Goal: Information Seeking & Learning: Learn about a topic

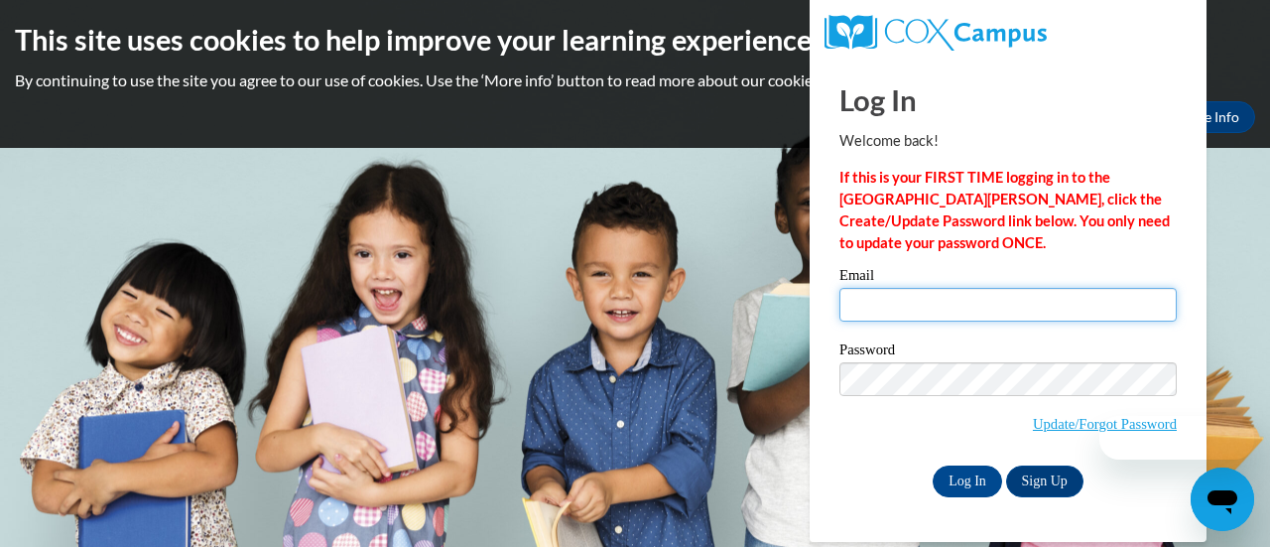
click at [891, 312] on input "Email" at bounding box center [1008, 305] width 337 height 34
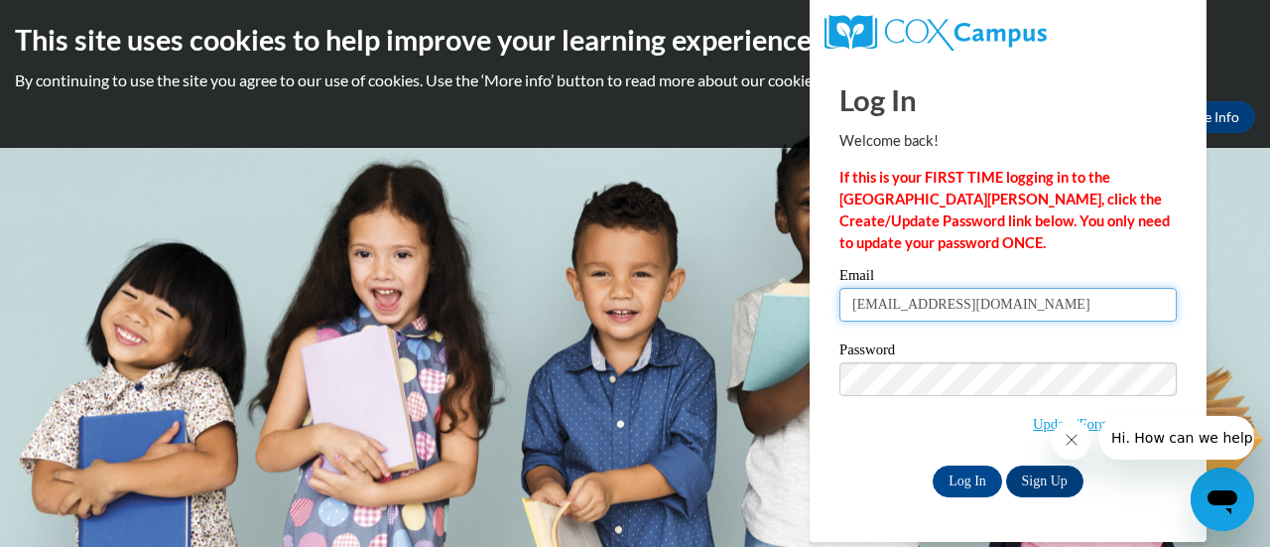
type input "hendrydw@yahoo.com"
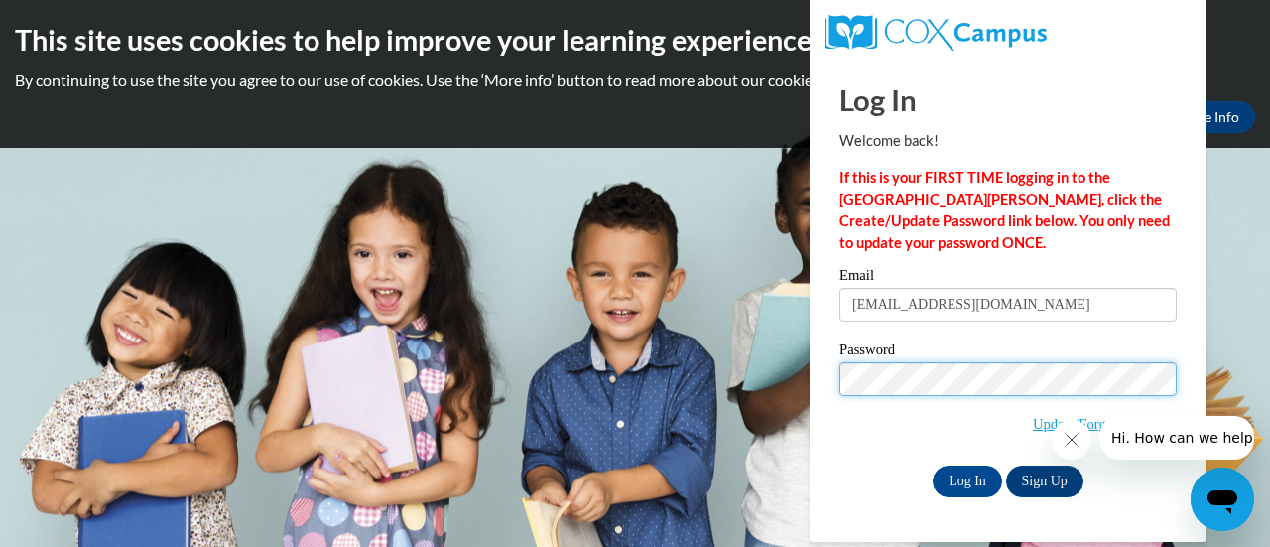
click at [933, 465] on input "Log In" at bounding box center [967, 481] width 69 height 32
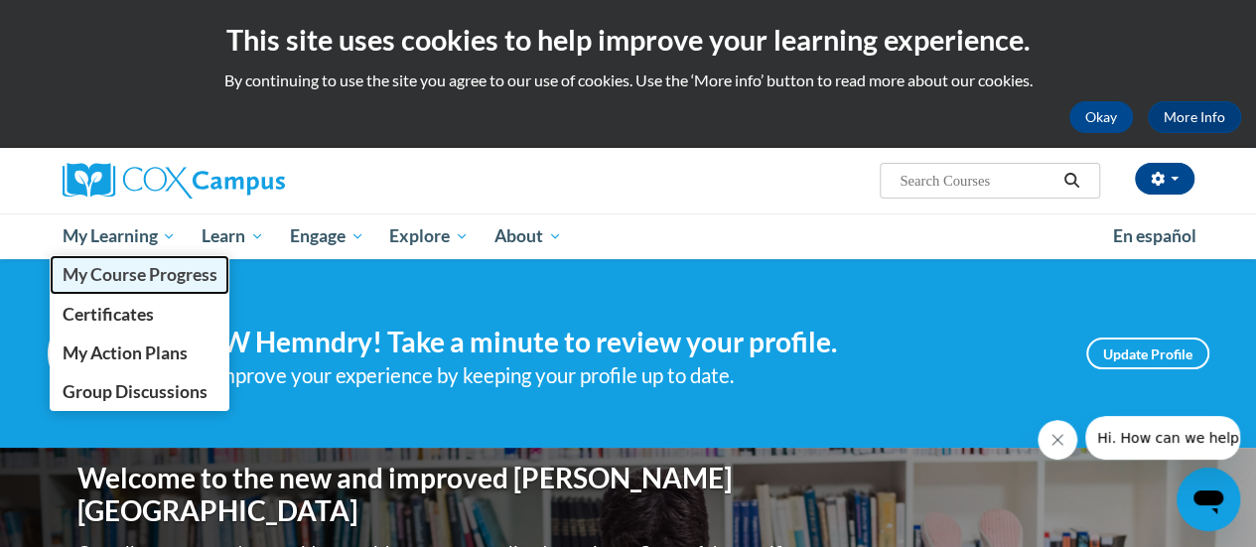
click at [134, 292] on link "My Course Progress" at bounding box center [140, 274] width 181 height 39
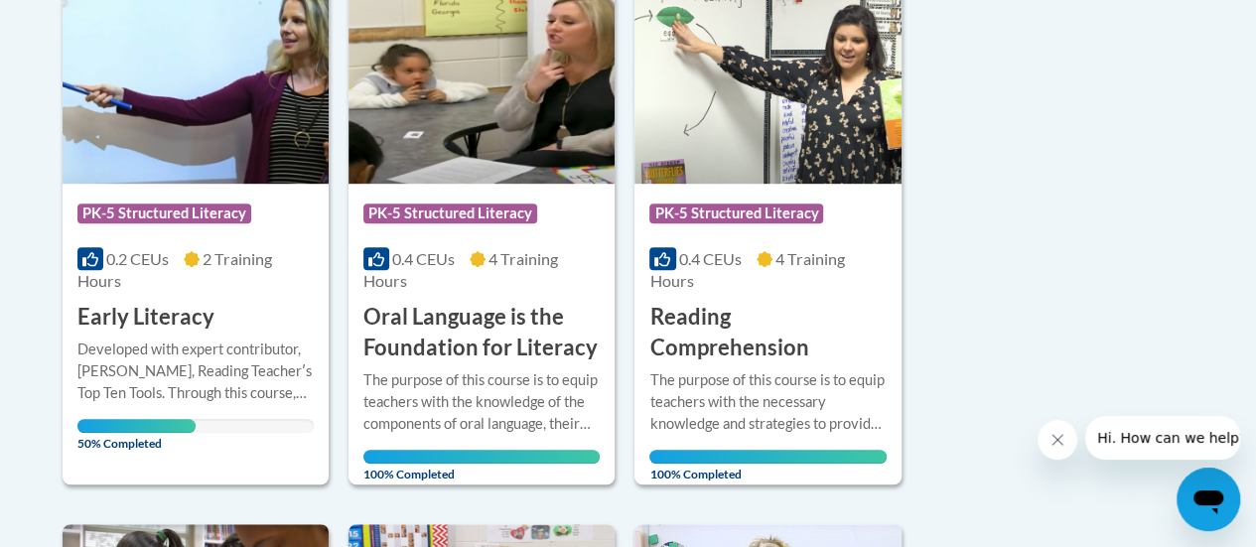
scroll to position [529, 0]
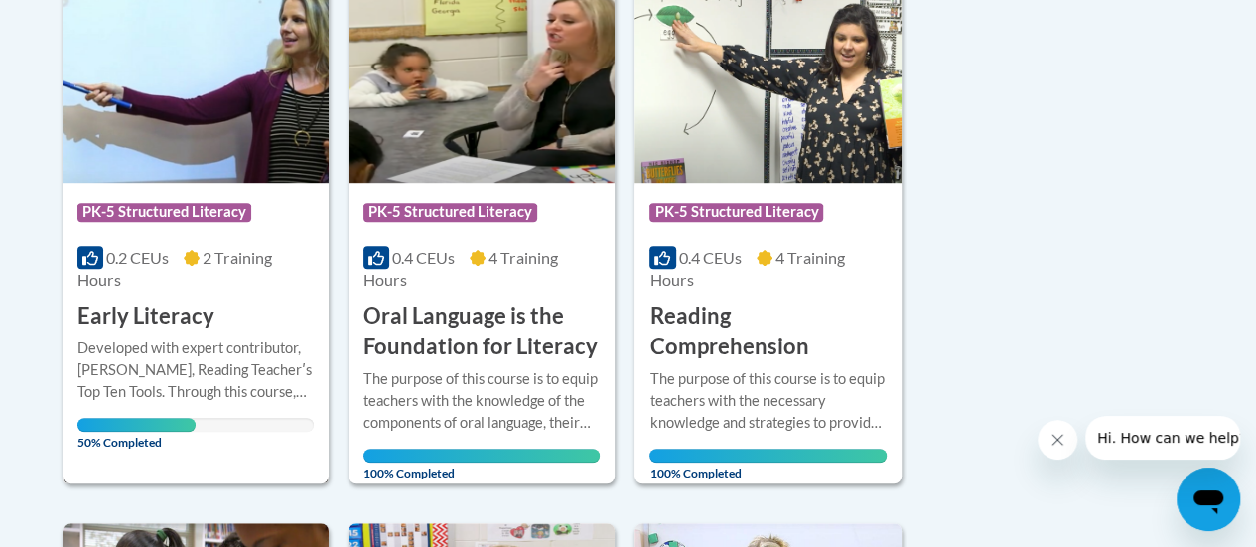
click at [177, 285] on div "0.2 CEUs 2 Training Hours" at bounding box center [195, 269] width 236 height 44
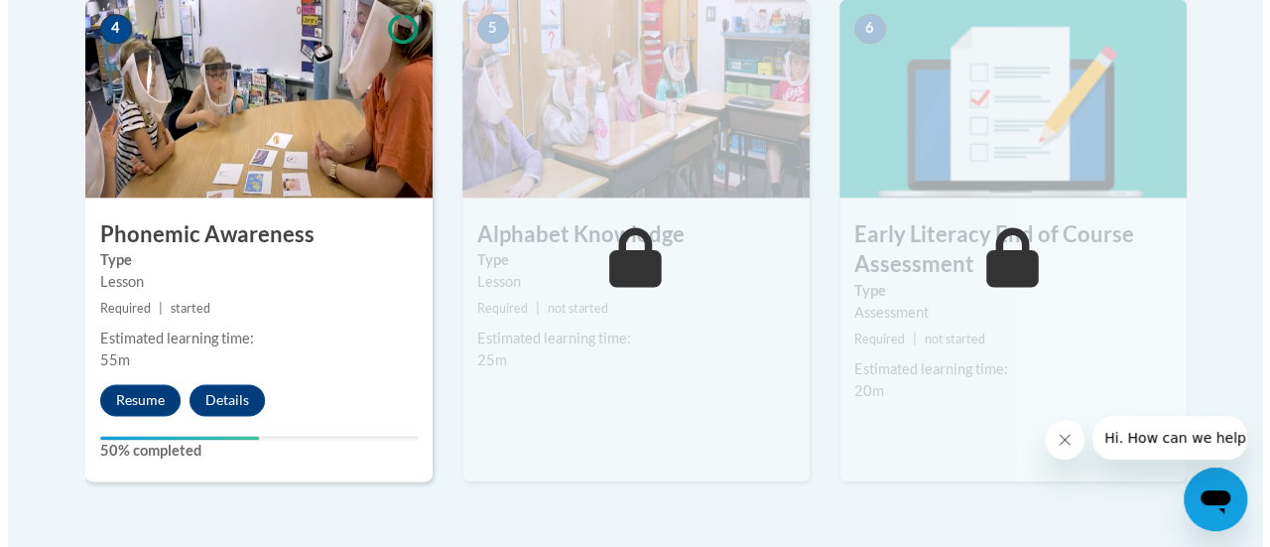
scroll to position [1249, 0]
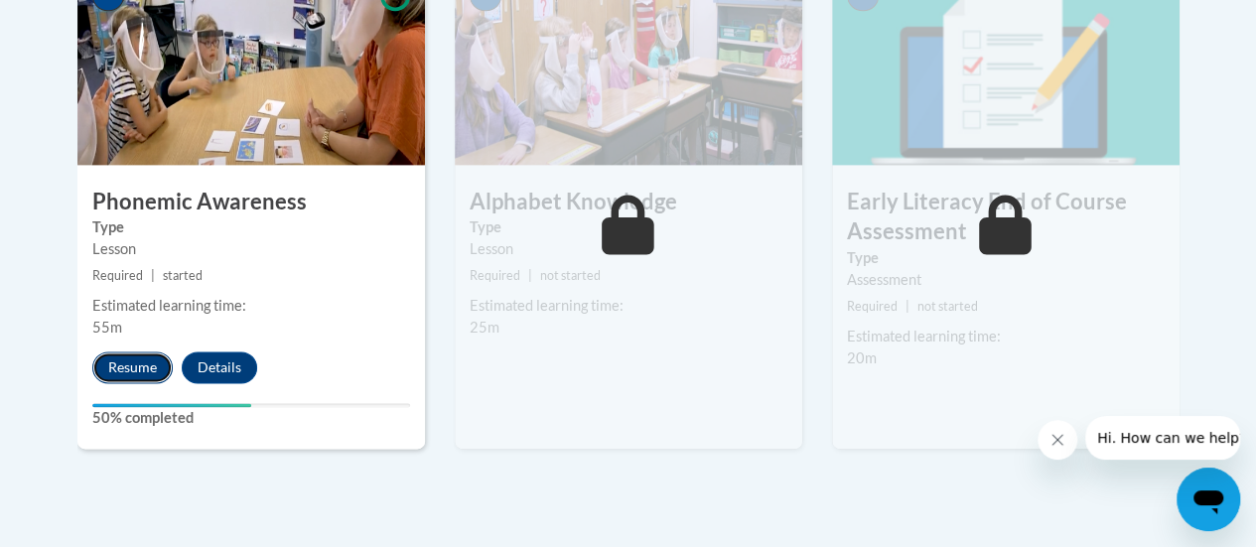
click at [114, 367] on button "Resume" at bounding box center [132, 367] width 80 height 32
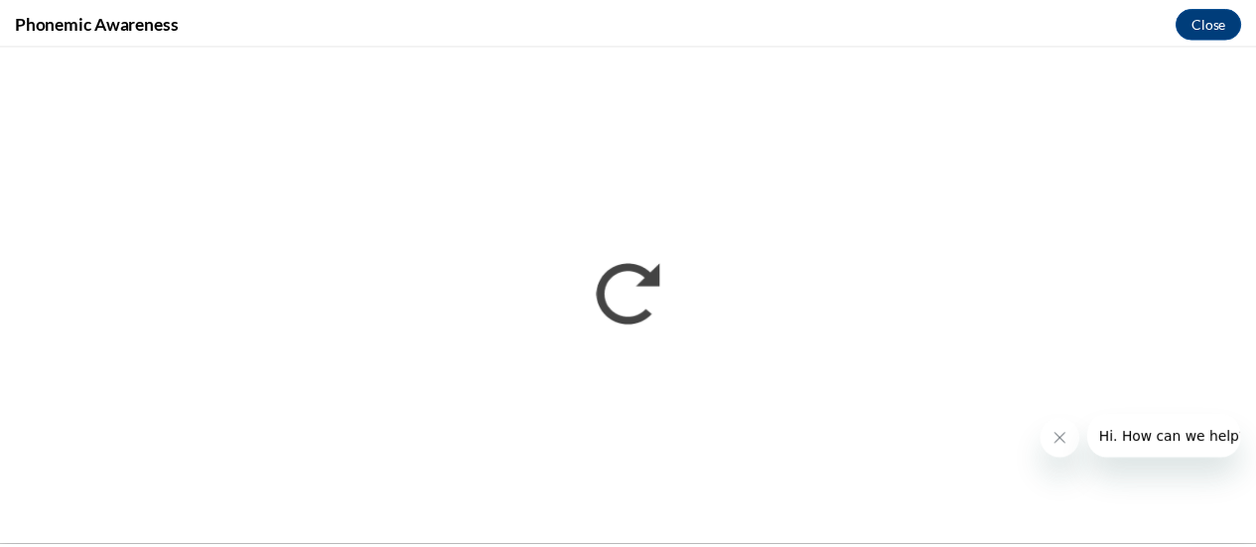
scroll to position [0, 0]
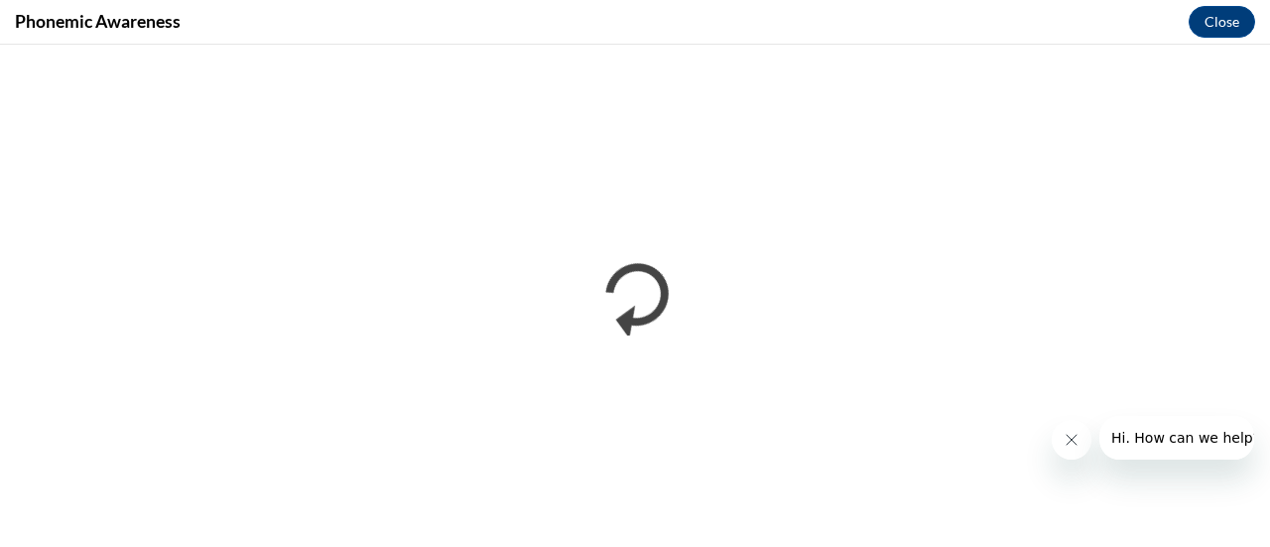
click at [1070, 447] on icon "Close message from company" at bounding box center [1071, 440] width 16 height 16
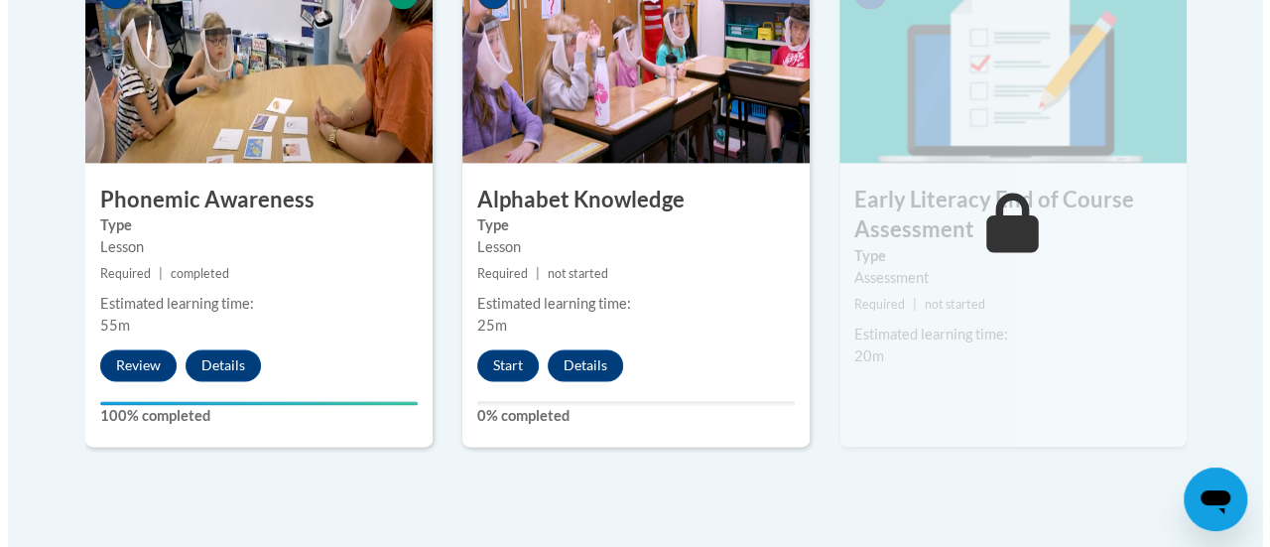
scroll to position [1254, 0]
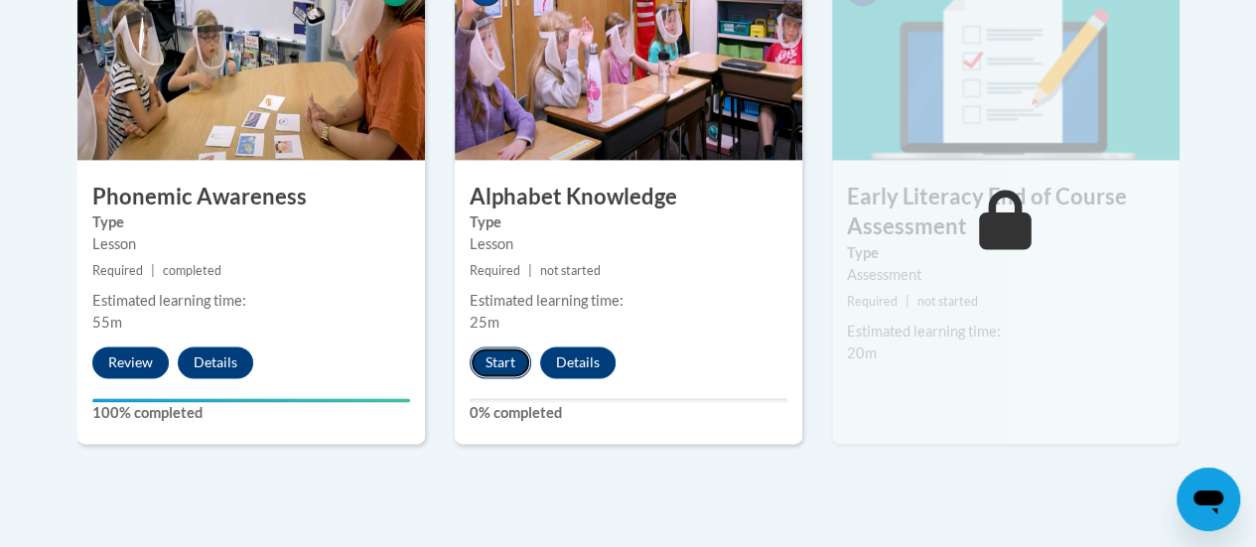
click at [508, 360] on button "Start" at bounding box center [500, 362] width 62 height 32
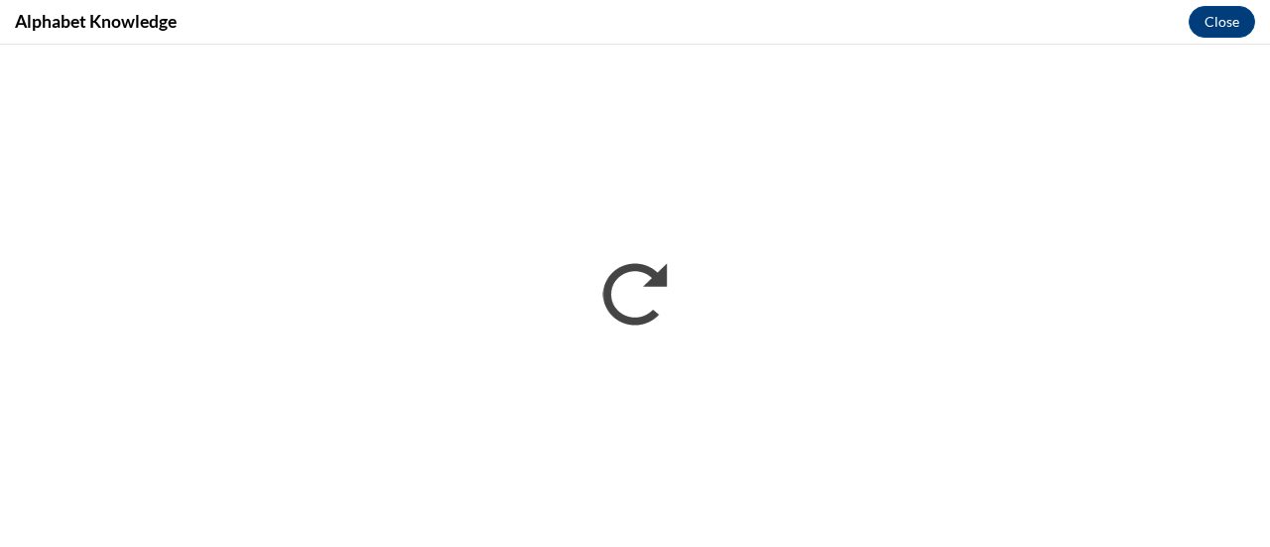
scroll to position [0, 0]
